Goal: Task Accomplishment & Management: Manage account settings

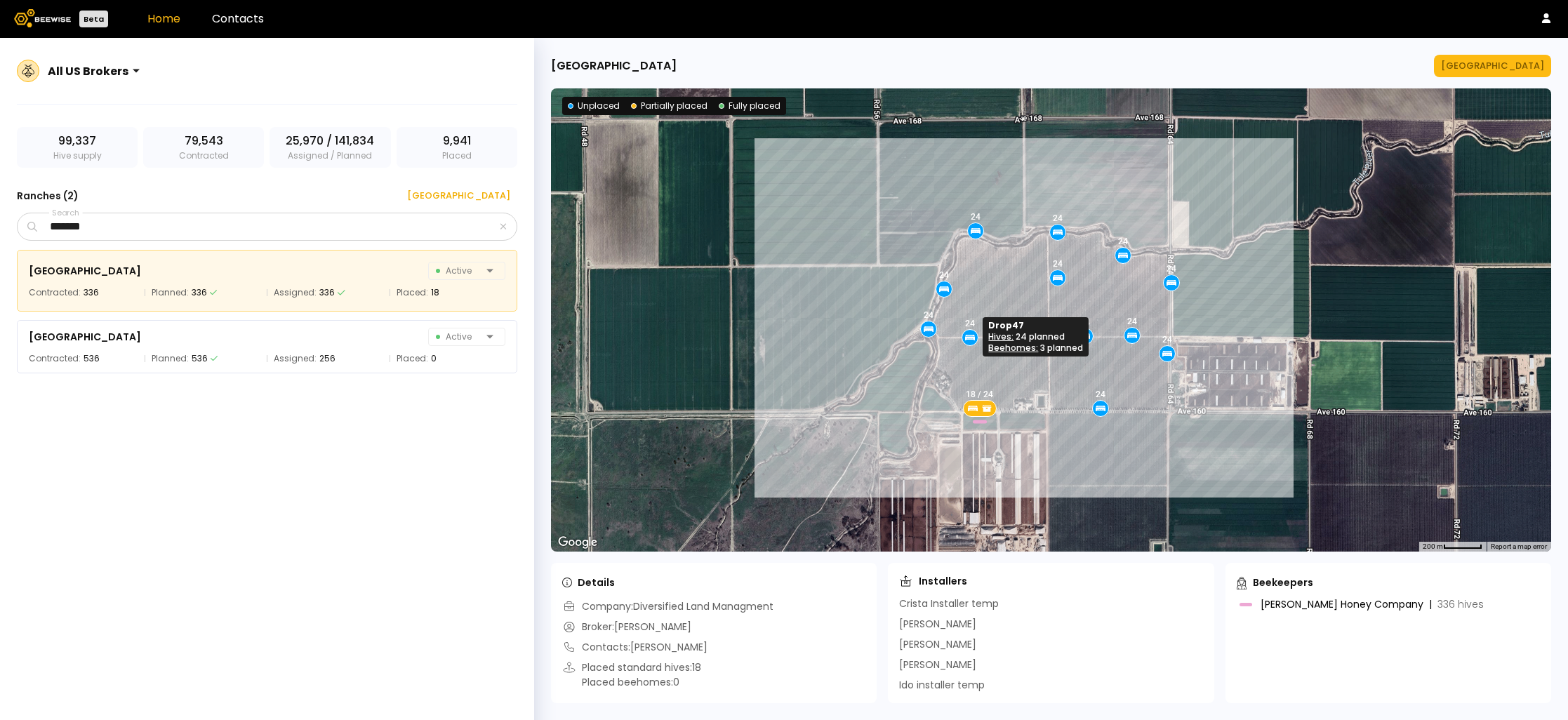
click at [972, 337] on icon at bounding box center [969, 338] width 10 height 4
click at [967, 341] on icon at bounding box center [969, 338] width 12 height 12
click at [1473, 75] on button "[GEOGRAPHIC_DATA]" at bounding box center [1492, 66] width 117 height 22
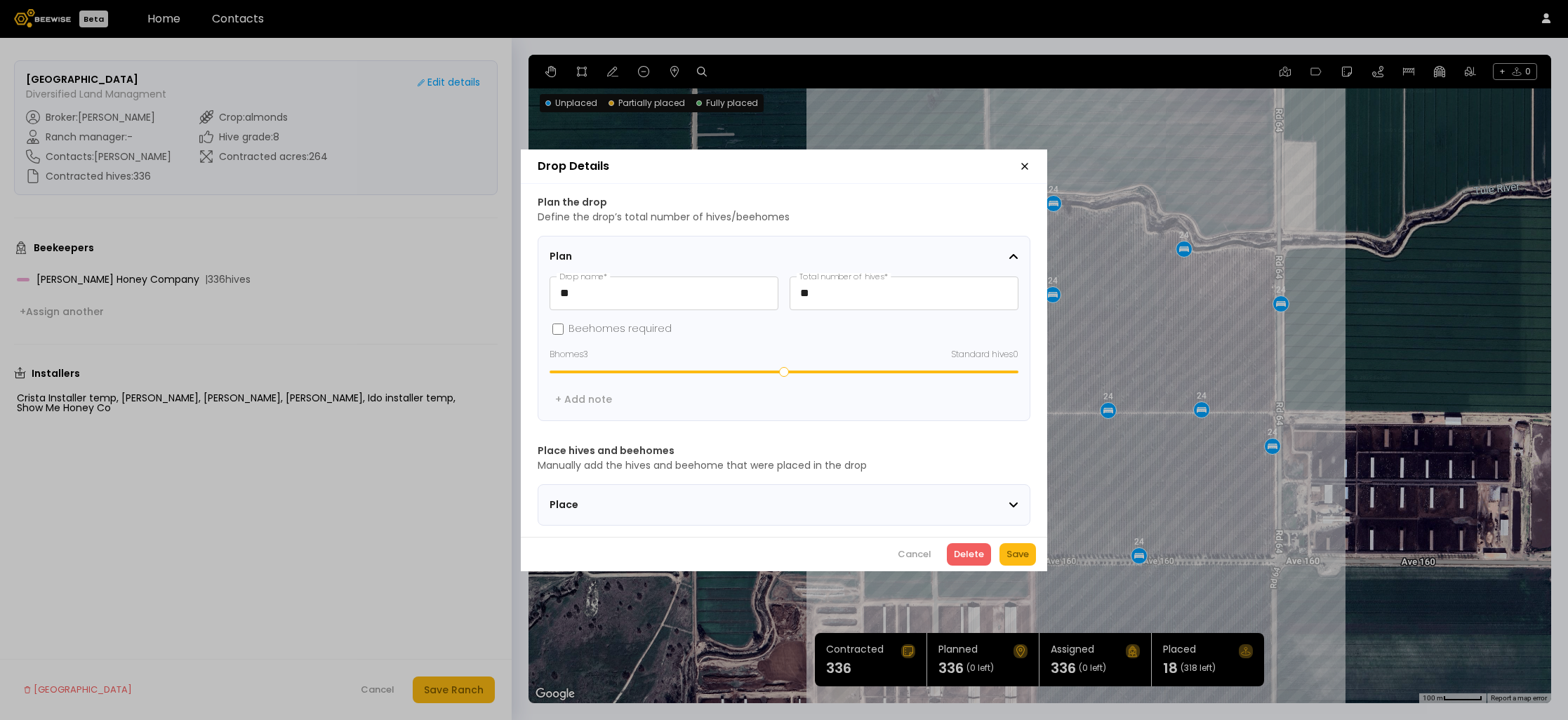
click at [828, 516] on section "Place" at bounding box center [784, 505] width 492 height 42
click at [830, 504] on div "Place" at bounding box center [779, 505] width 459 height 15
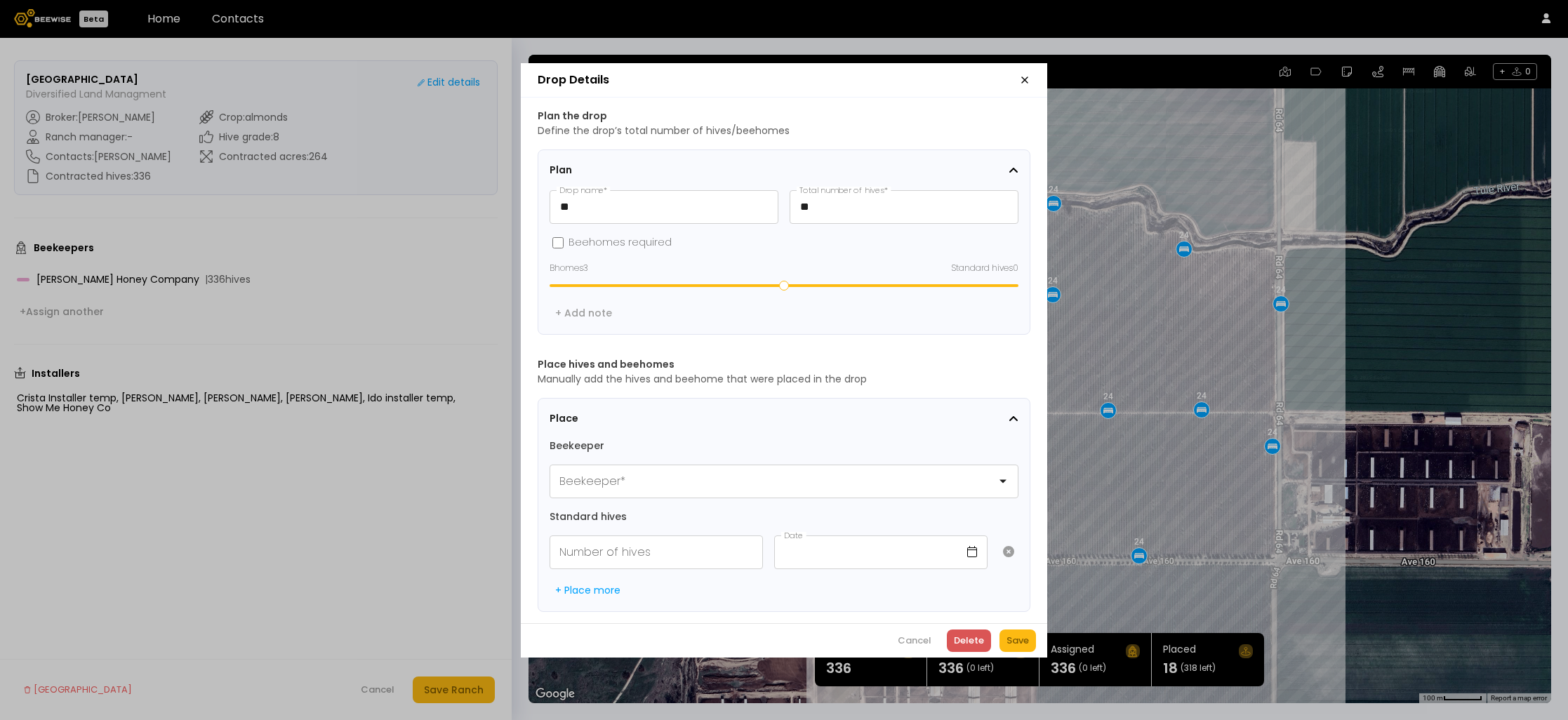
click at [972, 638] on div "Delete" at bounding box center [969, 641] width 30 height 14
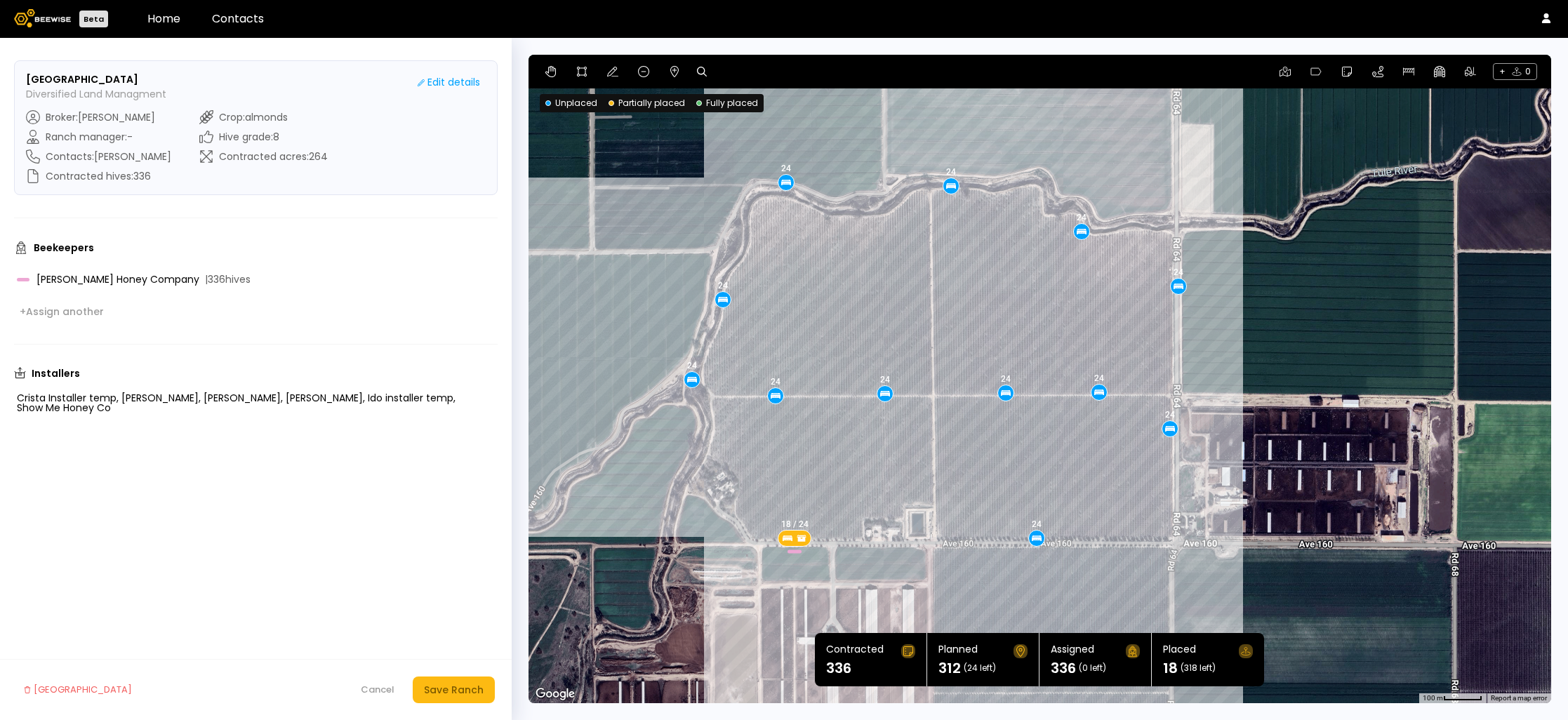
drag, startPoint x: 1089, startPoint y: 313, endPoint x: 986, endPoint y: 295, distance: 104.6
click at [986, 295] on div "18 / 24 24 24 24 24 24 24 24 24 24 24 24 24" at bounding box center [1039, 379] width 1022 height 649
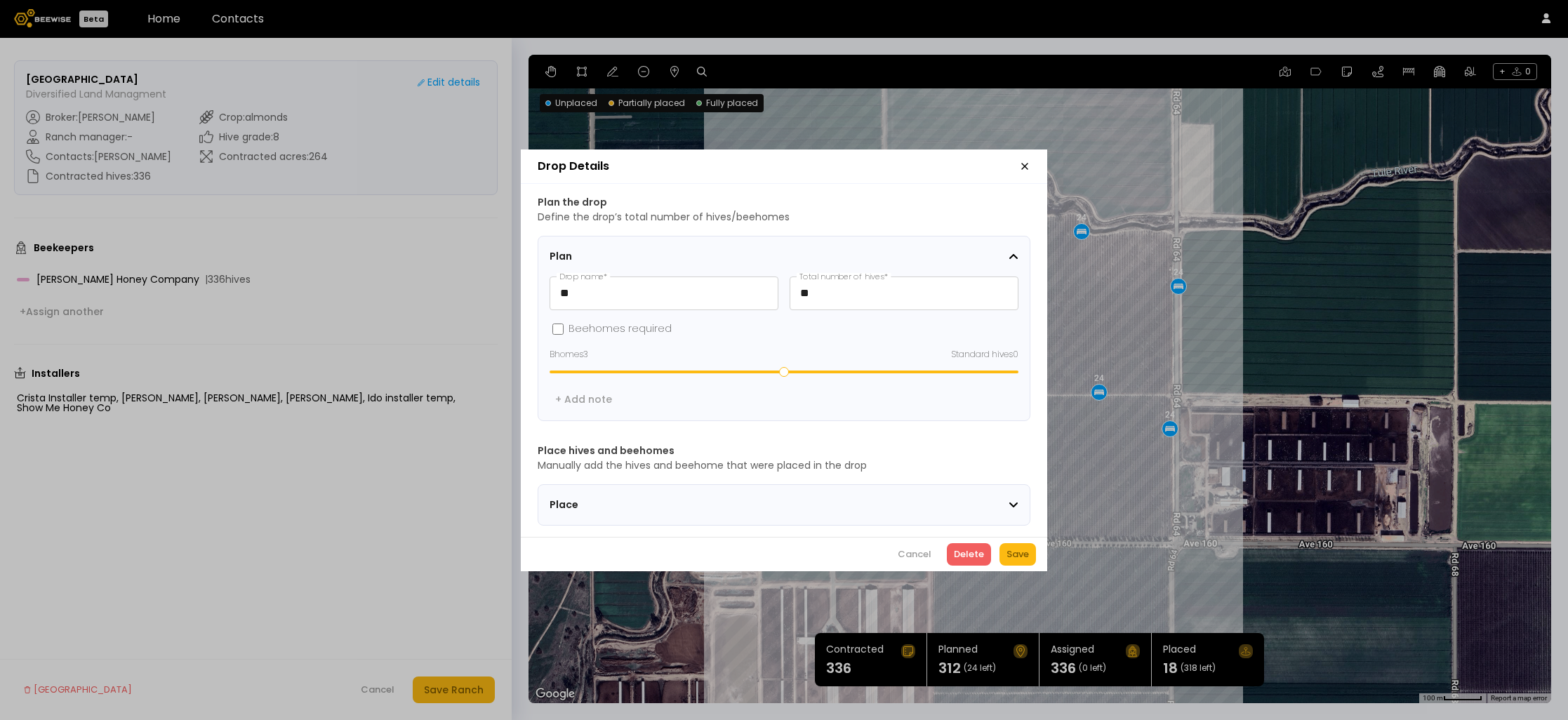
click at [1020, 161] on icon "button" at bounding box center [1024, 167] width 12 height 12
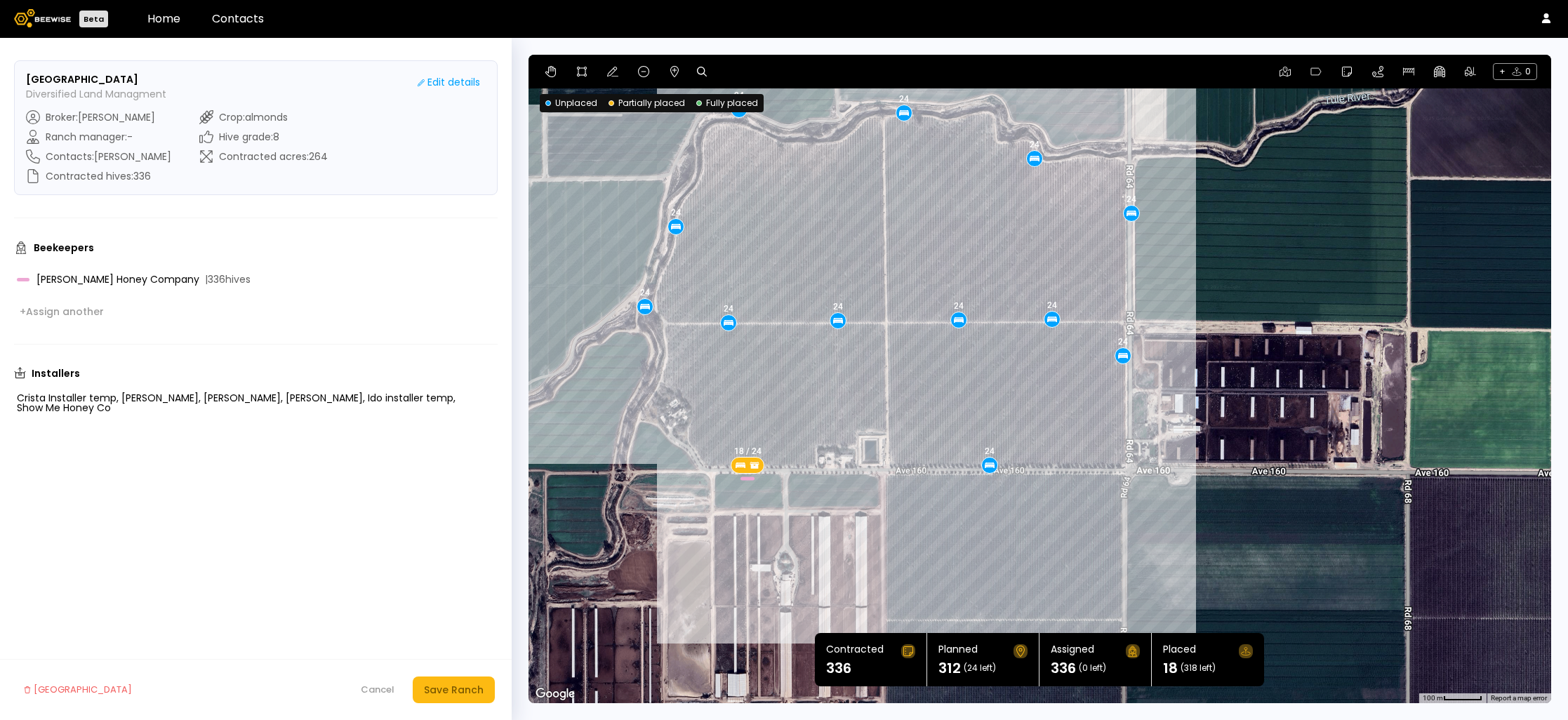
drag, startPoint x: 1090, startPoint y: 449, endPoint x: 1042, endPoint y: 377, distance: 86.5
click at [1042, 377] on div "18 / 24 24 24 24 24 24 24 24 24 24 24 24 24" at bounding box center [1039, 379] width 1022 height 649
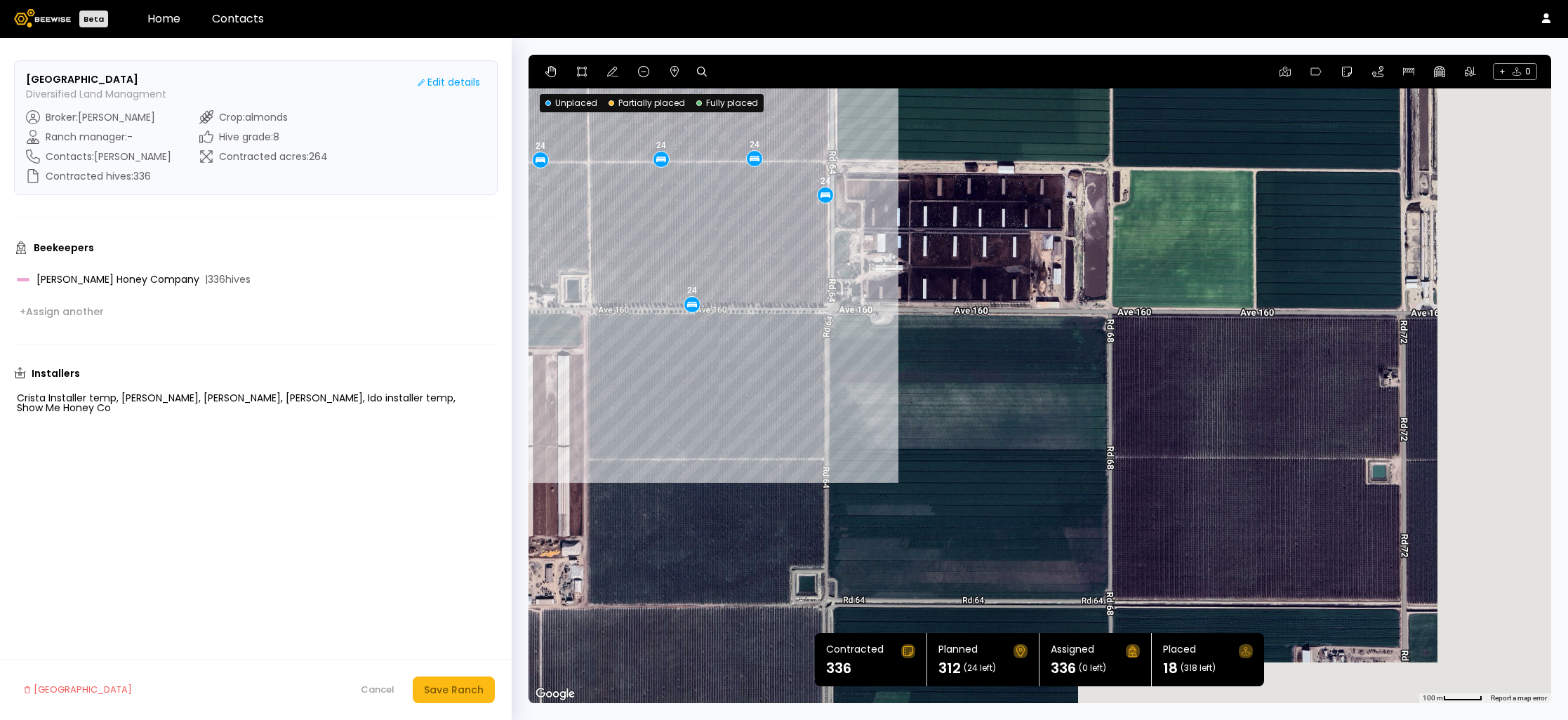
drag, startPoint x: 1114, startPoint y: 416, endPoint x: 817, endPoint y: 260, distance: 335.5
click at [817, 260] on div "18 / 24 24 24 24 24 24 24 24 24 24 24 24 24" at bounding box center [1039, 379] width 1022 height 649
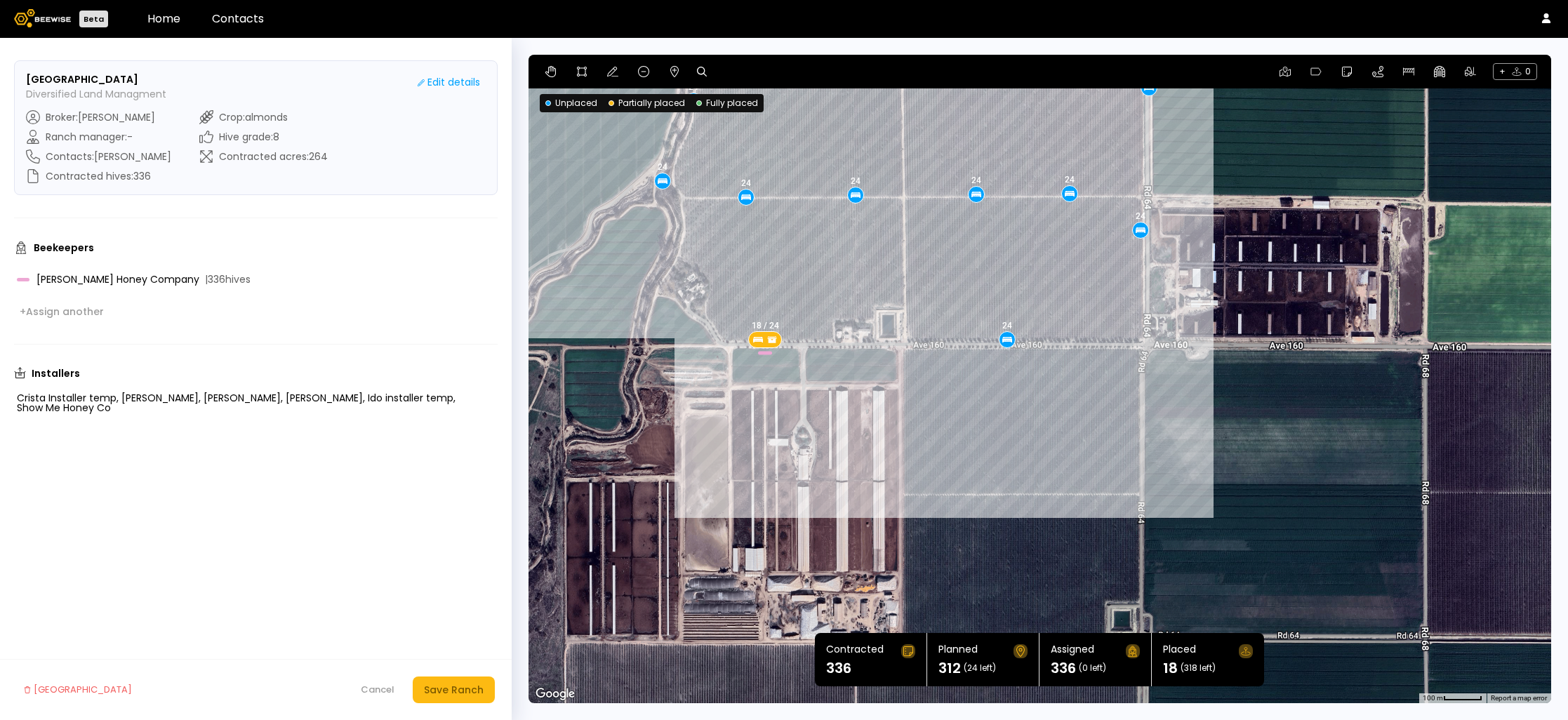
drag, startPoint x: 783, startPoint y: 358, endPoint x: 1113, endPoint y: 394, distance: 332.0
click at [1113, 394] on div "18 / 24 24 24 24 24 24 24 24 24 24 24 24 24" at bounding box center [1039, 379] width 1022 height 649
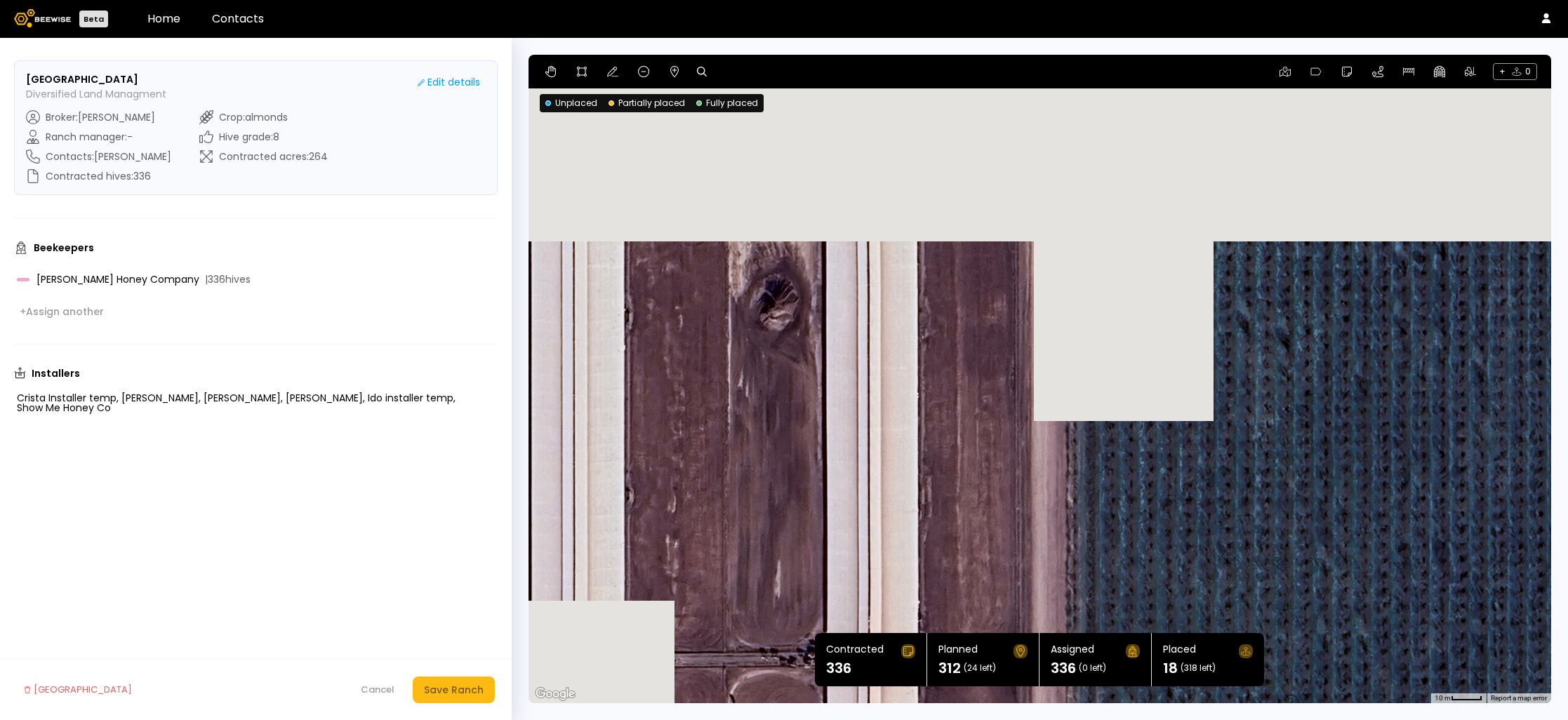
drag, startPoint x: 941, startPoint y: 281, endPoint x: 1153, endPoint y: 637, distance: 414.3
click at [1147, 668] on section "← Move left → Move right ↑ Move up ↓ Move down + Zoom in - Zoom out Home Jump l…" at bounding box center [1039, 379] width 1022 height 649
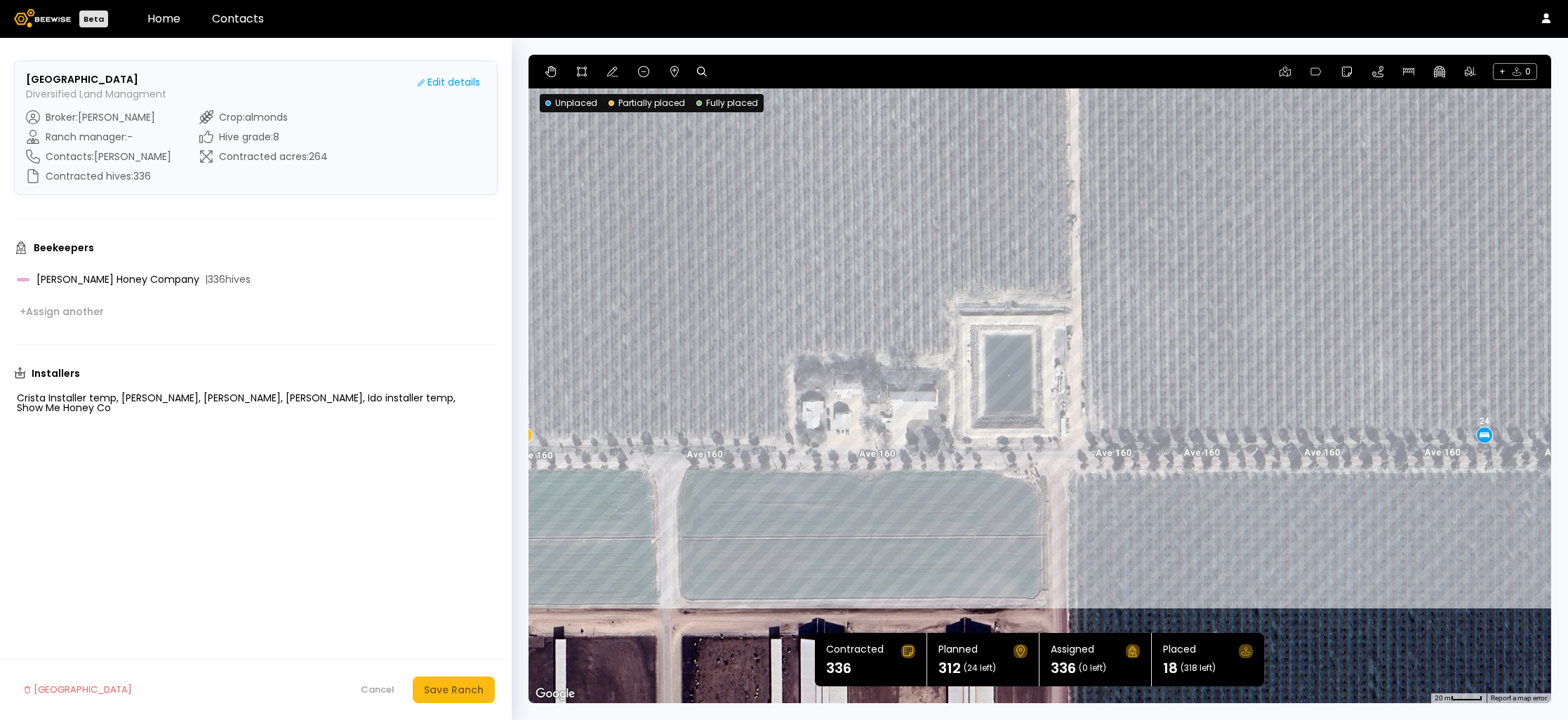
drag, startPoint x: 1181, startPoint y: 215, endPoint x: 1053, endPoint y: 384, distance: 212.0
click at [1053, 384] on div "18 / 24 24 24 24 24 24 24 24 24 24 24 24 24" at bounding box center [1039, 379] width 1022 height 649
click at [1439, 72] on icon at bounding box center [1439, 72] width 12 height 12
click at [1073, 436] on div "18 / 24 24 24 24 24 24 24 24 24 24 24 24 24" at bounding box center [1039, 379] width 1022 height 649
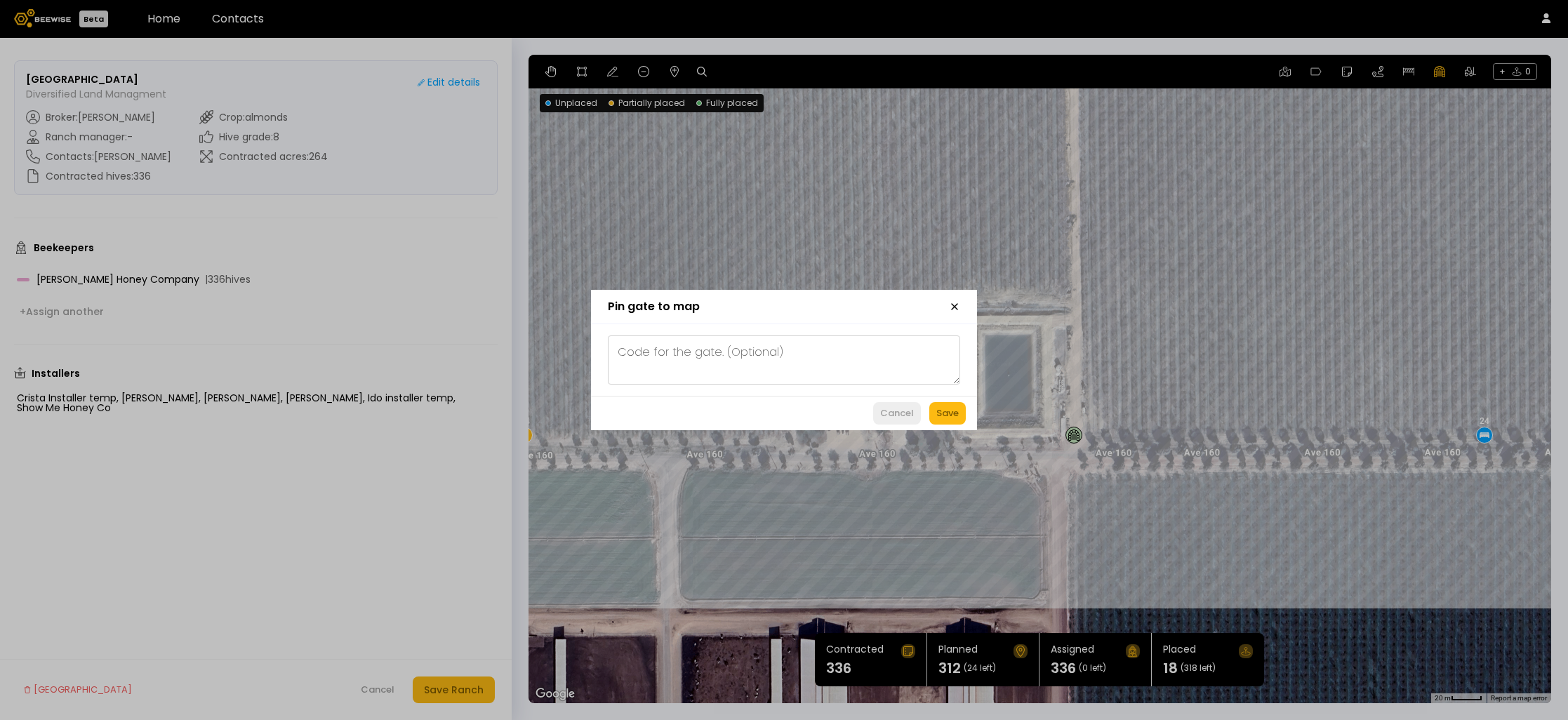
click at [885, 409] on div "Cancel" at bounding box center [897, 413] width 34 height 14
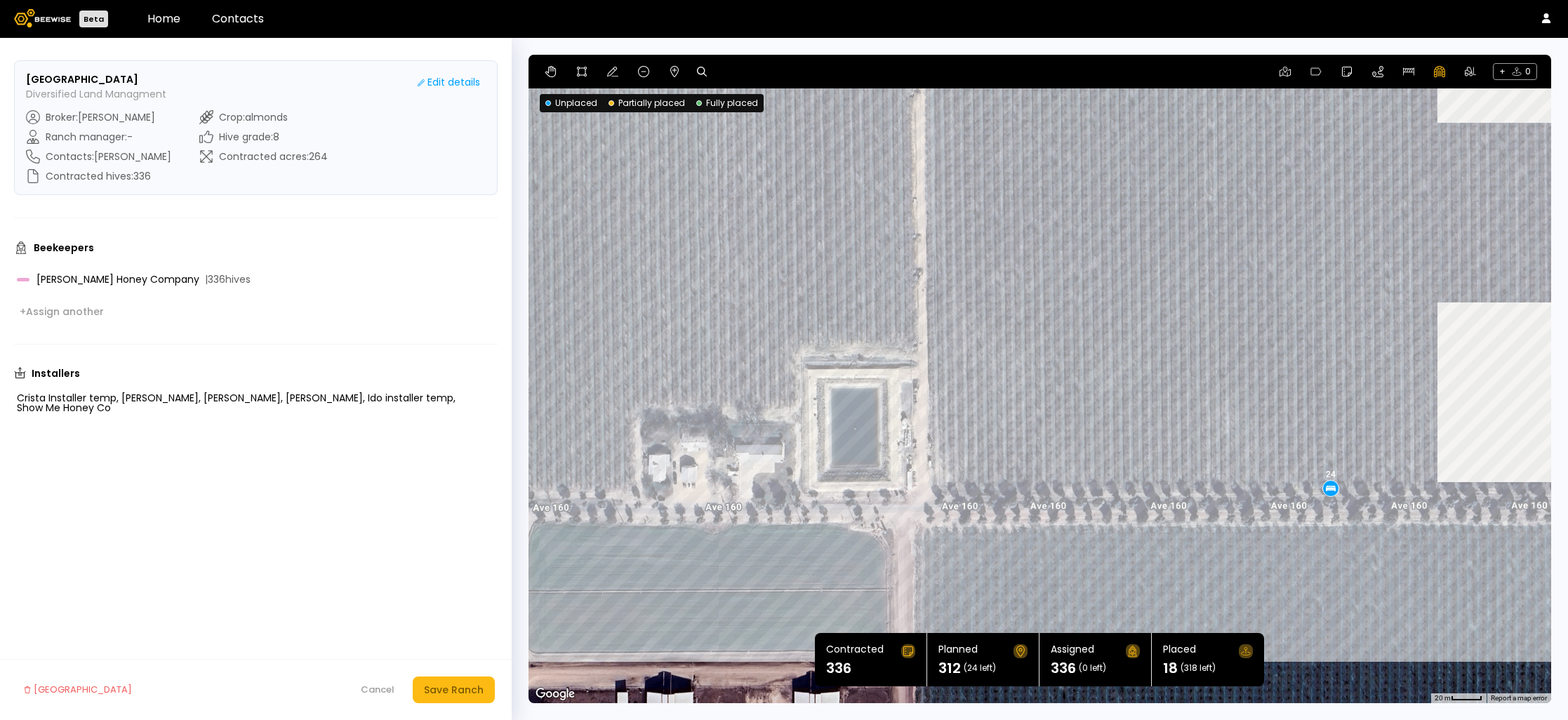
drag, startPoint x: 1079, startPoint y: 263, endPoint x: 925, endPoint y: 315, distance: 162.5
click at [925, 315] on div "18 / 24 24 24 24 24 24 24 24 24 24 24 24 24" at bounding box center [1039, 379] width 1022 height 649
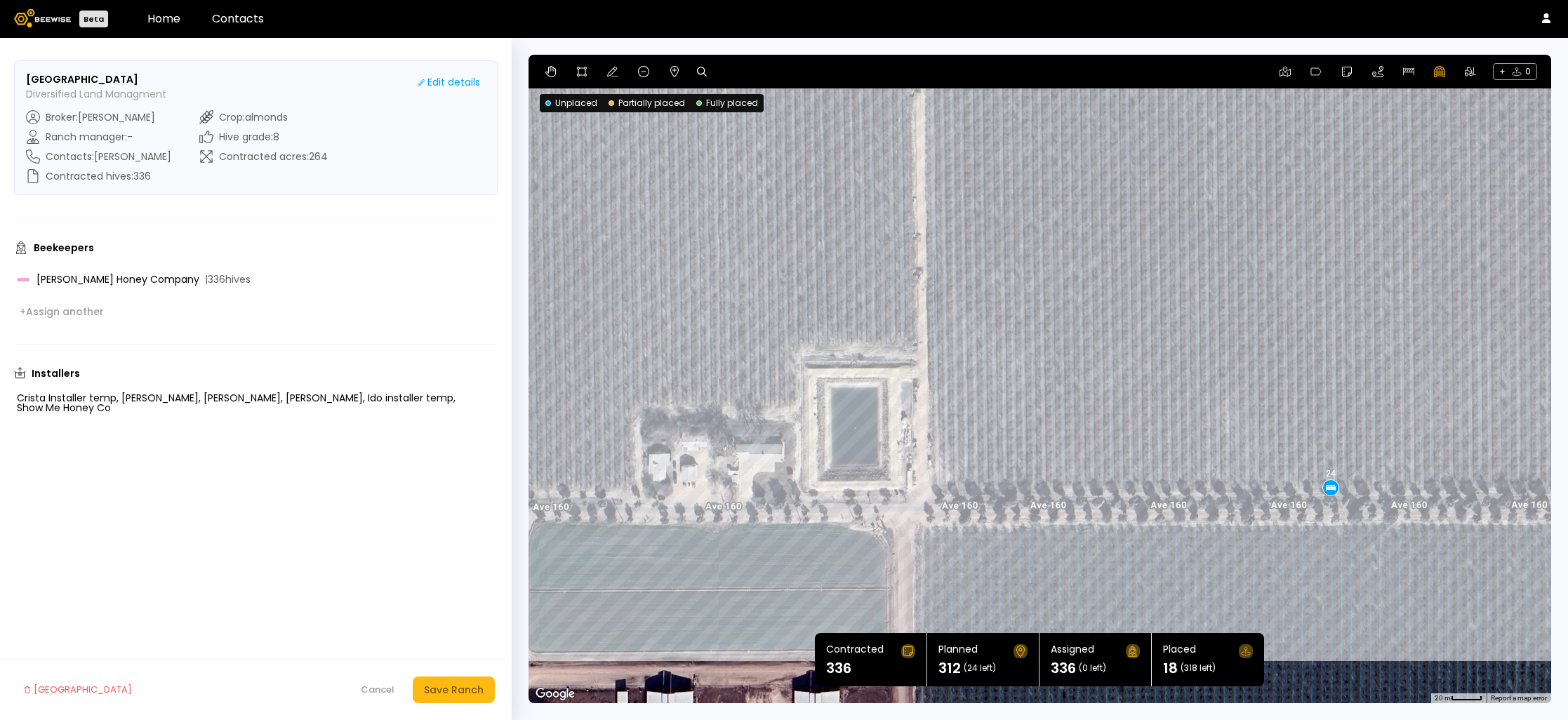
click at [922, 422] on div "18 / 24 24 24 24 24 24 24 24 24 24 24 24 24" at bounding box center [1039, 379] width 1022 height 649
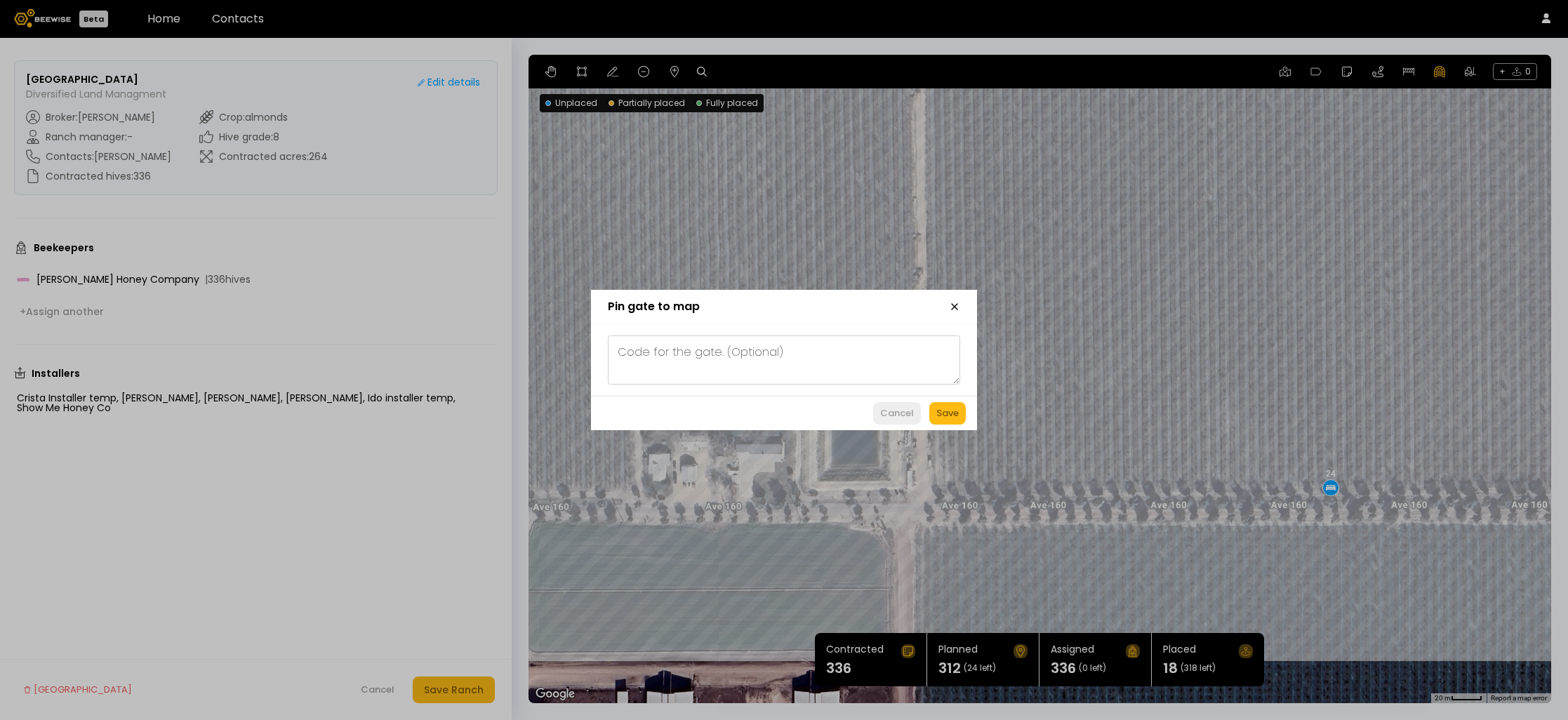
click at [894, 414] on div "Cancel" at bounding box center [897, 413] width 34 height 14
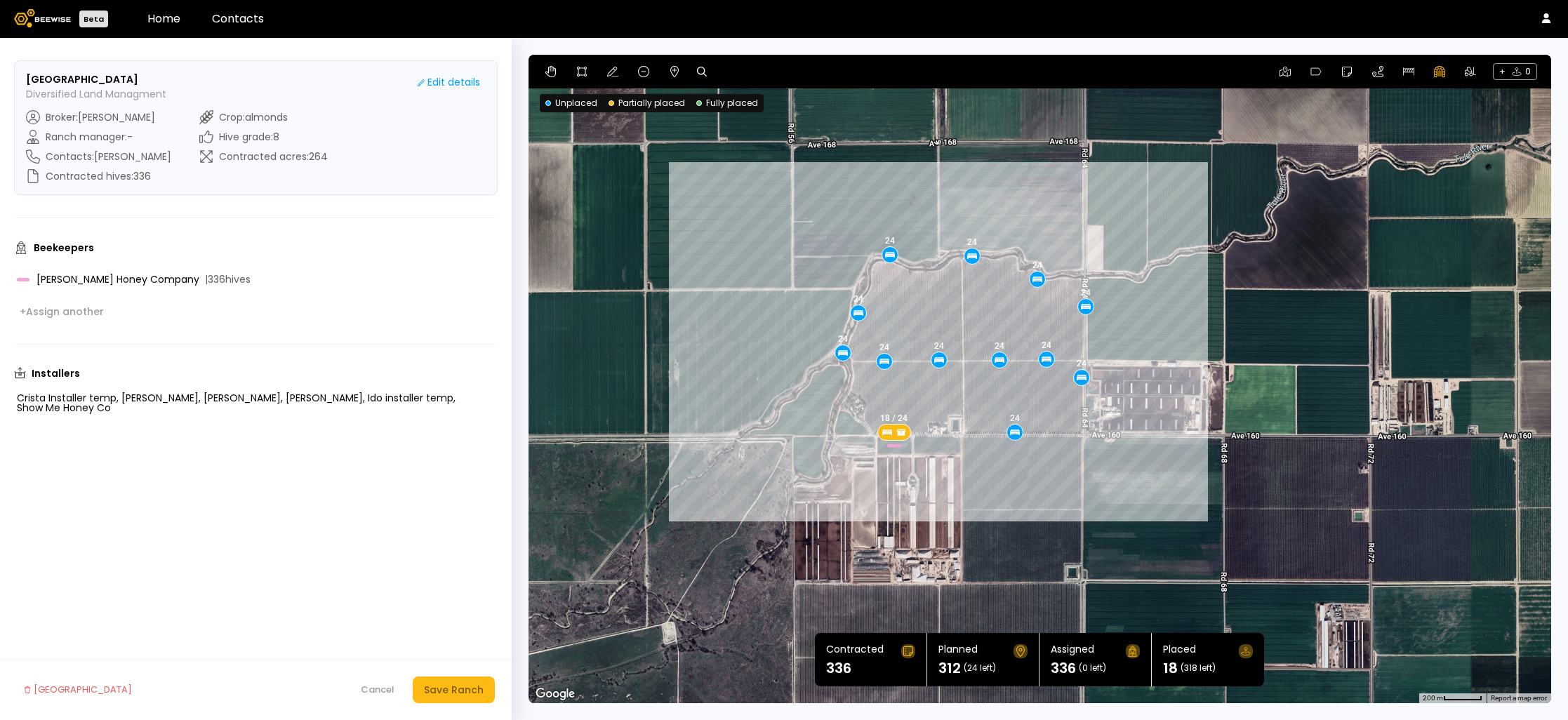
drag, startPoint x: 1019, startPoint y: 295, endPoint x: 1171, endPoint y: 343, distance: 159.4
click at [1171, 343] on div "18 / 24 24 24 24 24 24 24 24 24 24 24 24 24" at bounding box center [1039, 379] width 1022 height 649
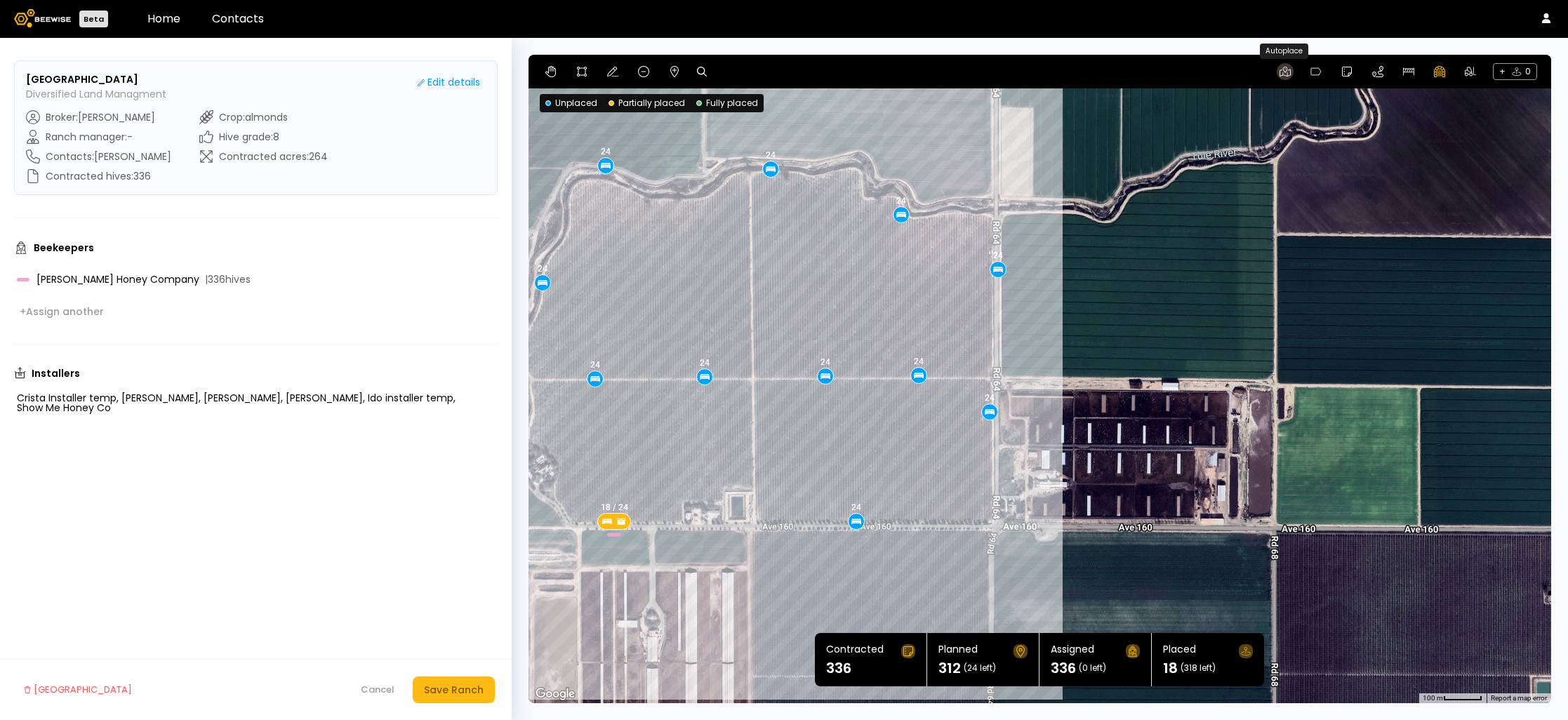
click at [1286, 69] on icon at bounding box center [1284, 72] width 12 height 12
click at [1224, 416] on div "18 / 24 24 24 24 24 24 24 24 24 24 24 24 24" at bounding box center [1039, 379] width 1022 height 649
click at [1283, 69] on icon at bounding box center [1284, 72] width 12 height 12
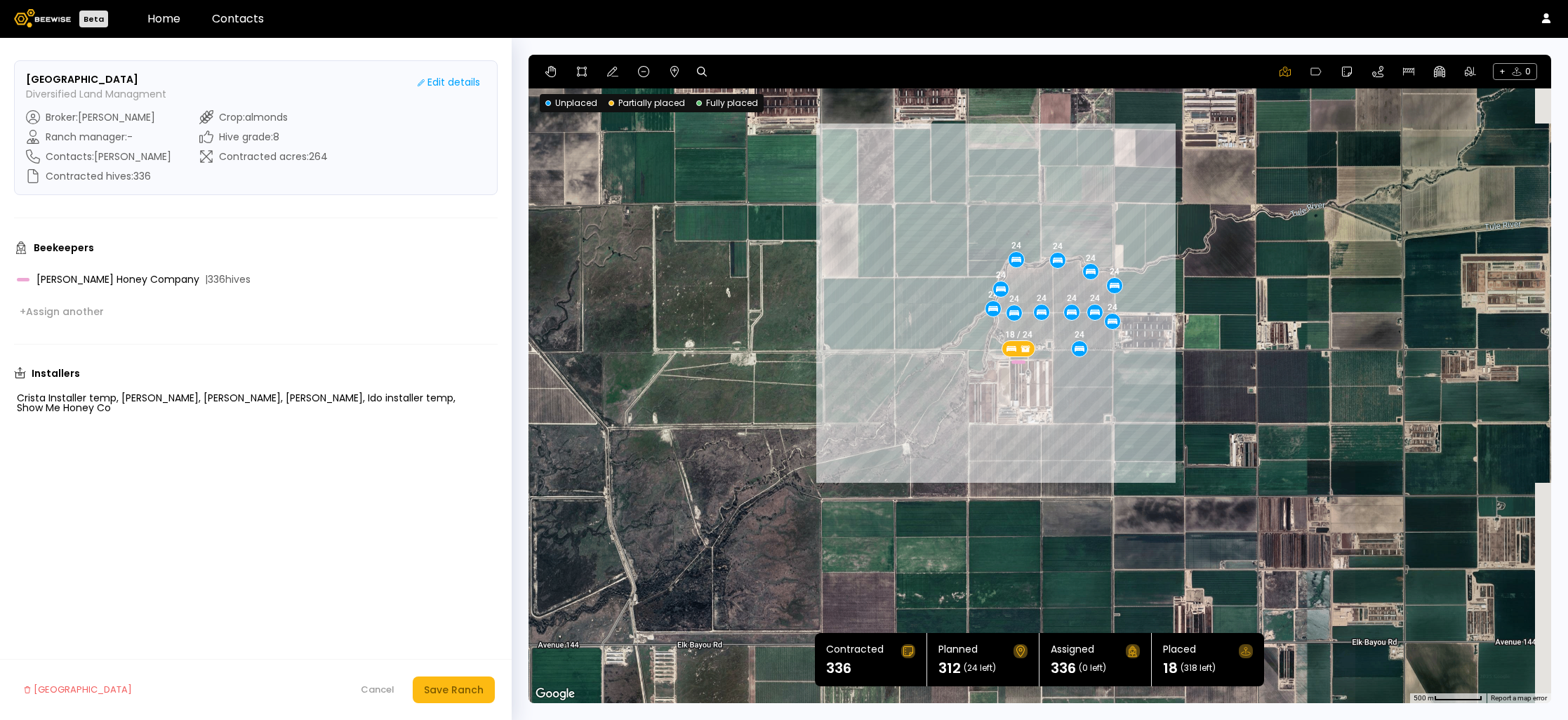
drag, startPoint x: 1049, startPoint y: 261, endPoint x: 741, endPoint y: 275, distance: 308.3
click at [741, 275] on div "18 / 24 24 24 24 24 24 24 24 24 24 24 24 24" at bounding box center [1039, 379] width 1022 height 649
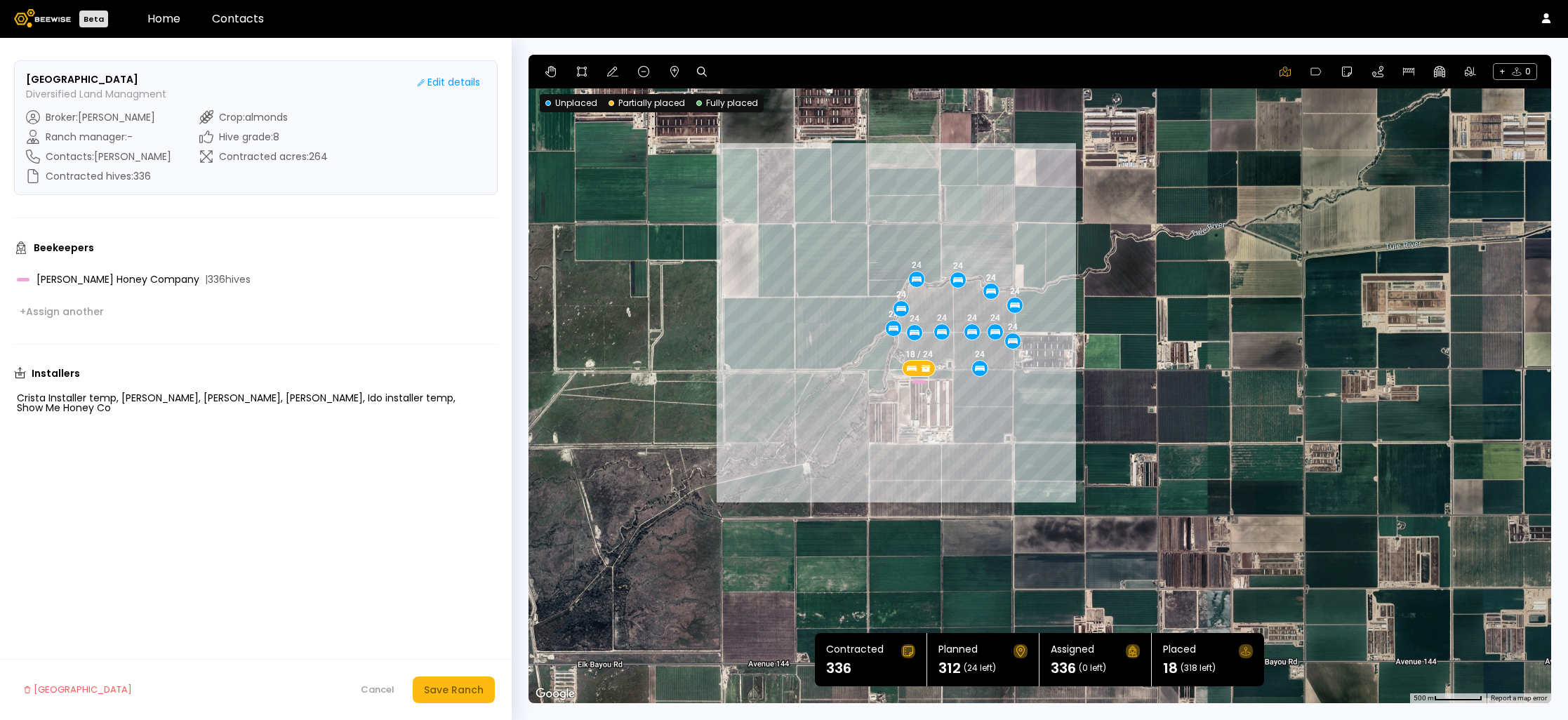
drag, startPoint x: 1121, startPoint y: 259, endPoint x: 1002, endPoint y: 284, distance: 121.6
click at [1002, 284] on div "18 / 24 24 24 24 24 24 24 24 24 24 24 24 24" at bounding box center [1039, 379] width 1022 height 649
